Goal: Information Seeking & Learning: Learn about a topic

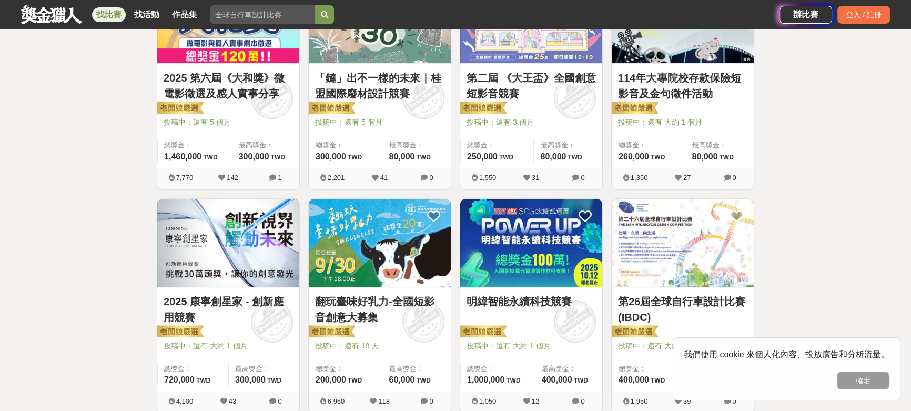
scroll to position [526, 0]
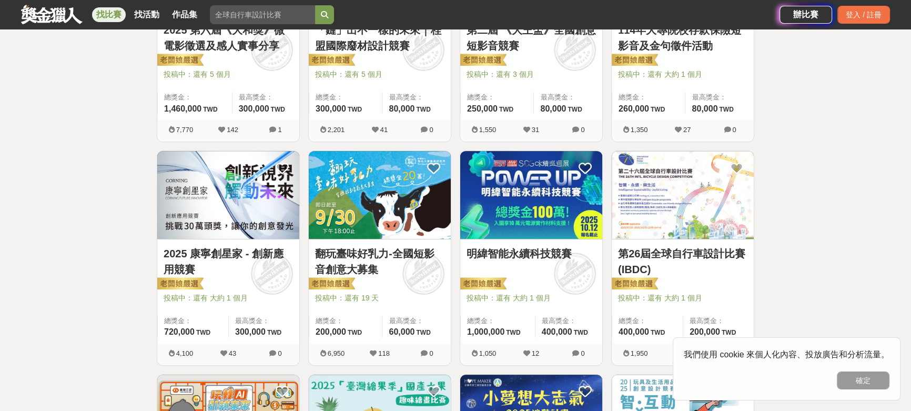
click at [527, 202] on img at bounding box center [531, 195] width 142 height 88
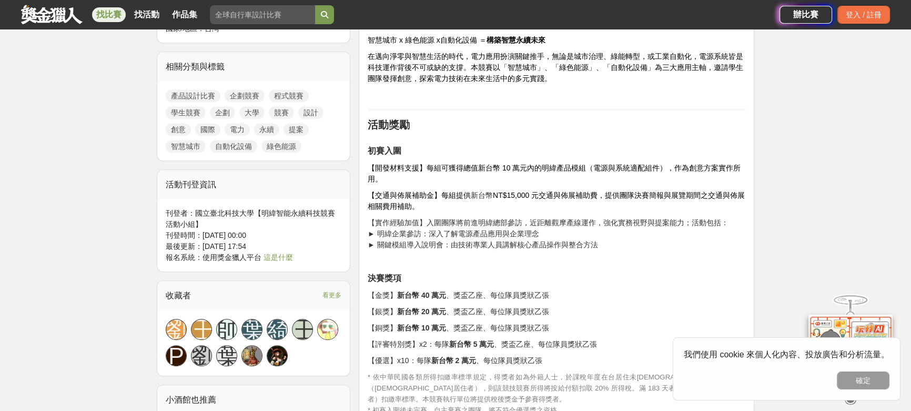
scroll to position [765, 0]
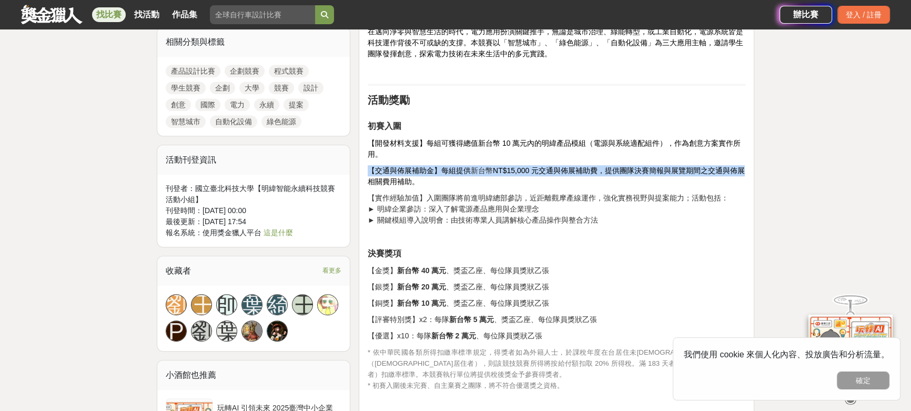
drag, startPoint x: 732, startPoint y: 157, endPoint x: 807, endPoint y: 168, distance: 75.5
click at [658, 166] on span "NT$15,000 元交通與佈展補助費，提供團隊決賽簡報與展覽期間之交通與佈展相關費用補助。" at bounding box center [556, 175] width 377 height 19
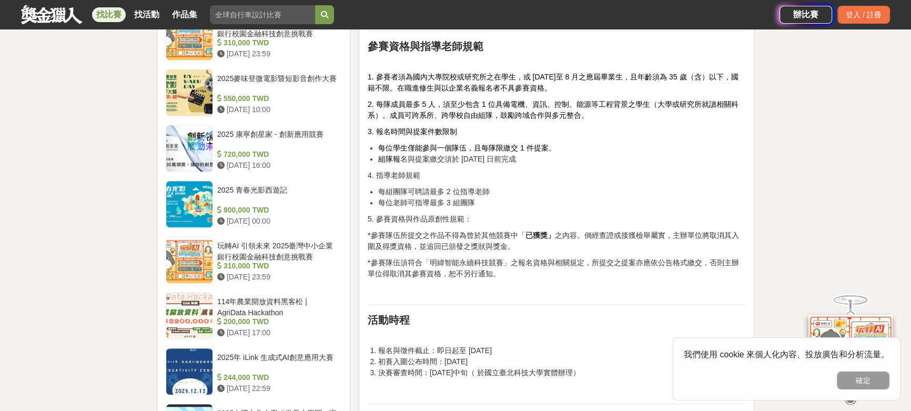
scroll to position [1147, 0]
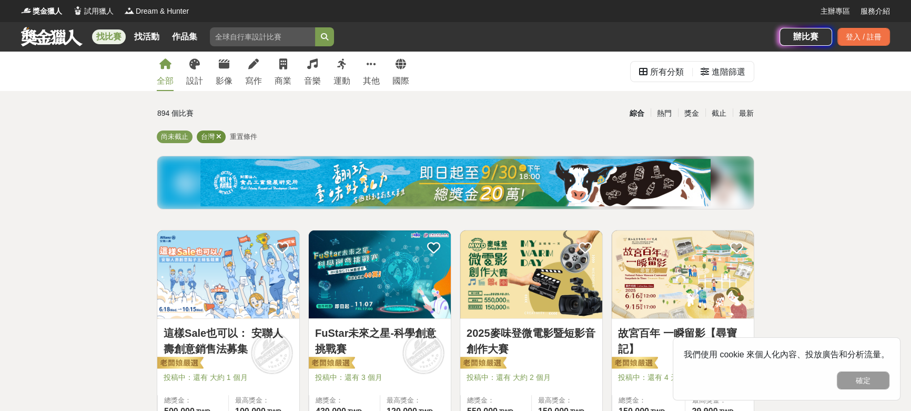
click at [218, 135] on icon at bounding box center [218, 136] width 5 height 7
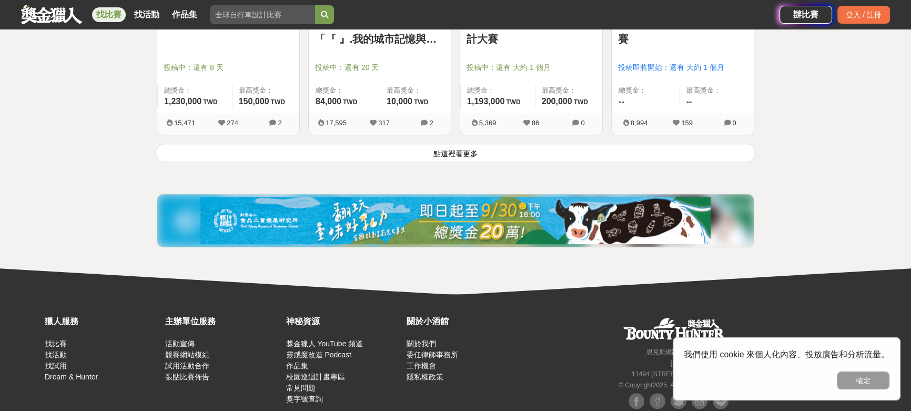
scroll to position [1434, 0]
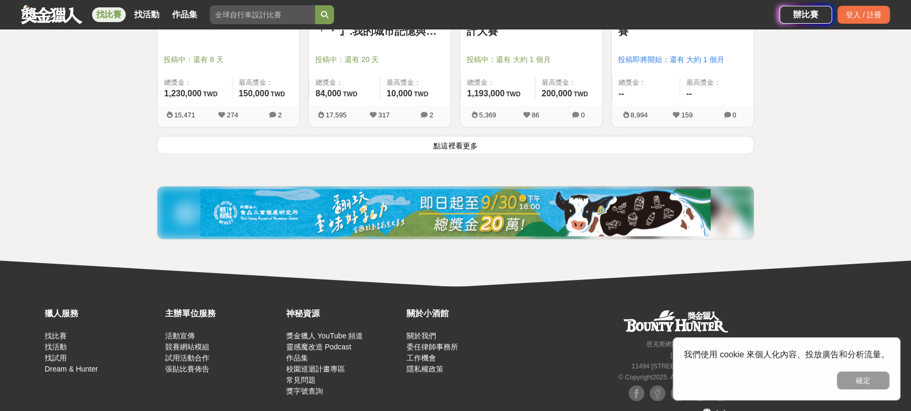
click at [504, 142] on button "點這裡看更多" at bounding box center [455, 145] width 597 height 18
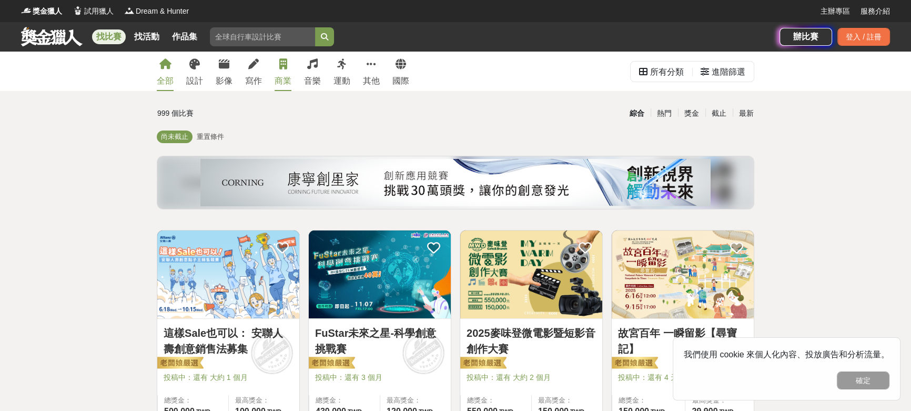
click at [284, 69] on icon at bounding box center [283, 64] width 8 height 11
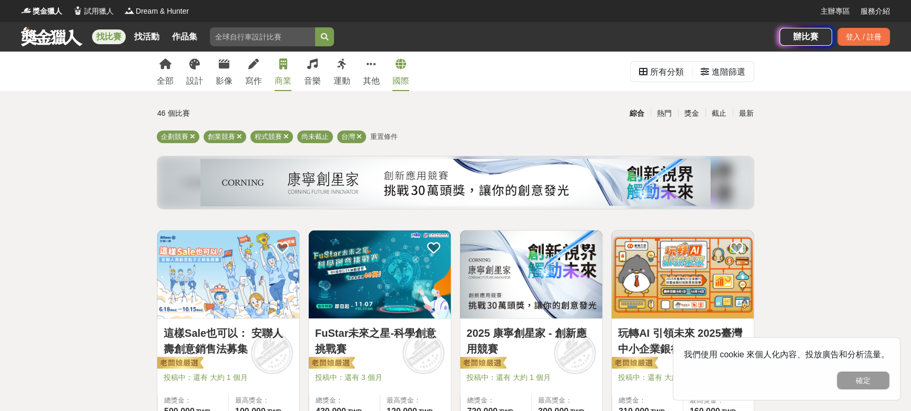
click at [396, 68] on icon at bounding box center [400, 64] width 11 height 11
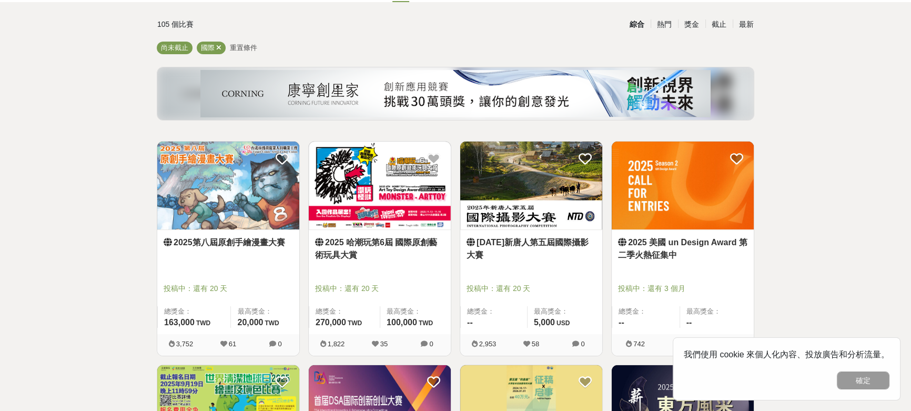
scroll to position [95, 0]
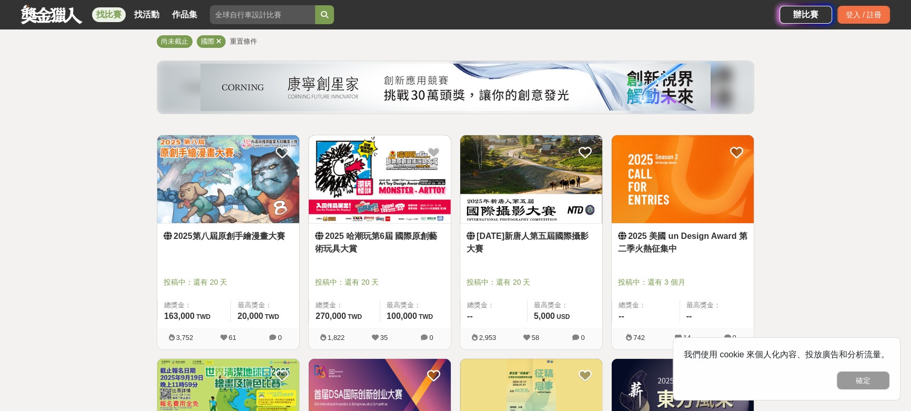
click at [670, 198] on img at bounding box center [683, 179] width 142 height 88
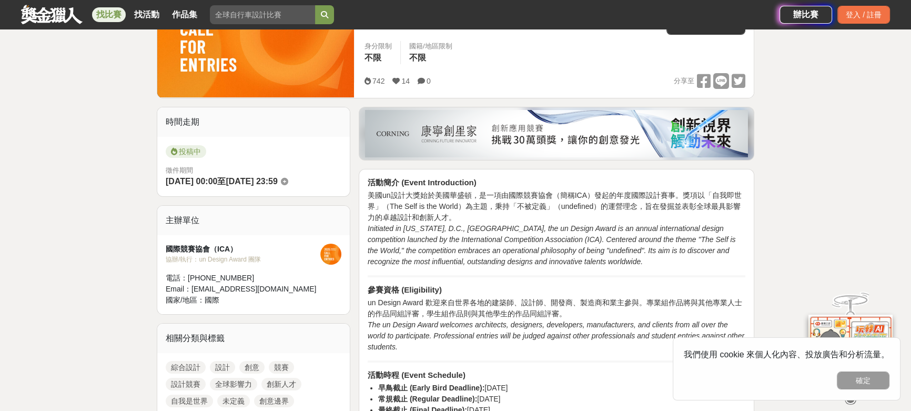
scroll to position [334, 0]
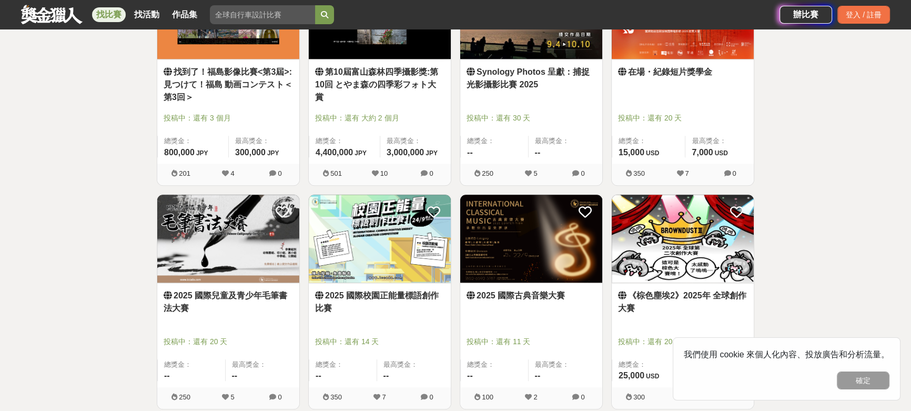
scroll to position [1147, 0]
